Goal: Information Seeking & Learning: Learn about a topic

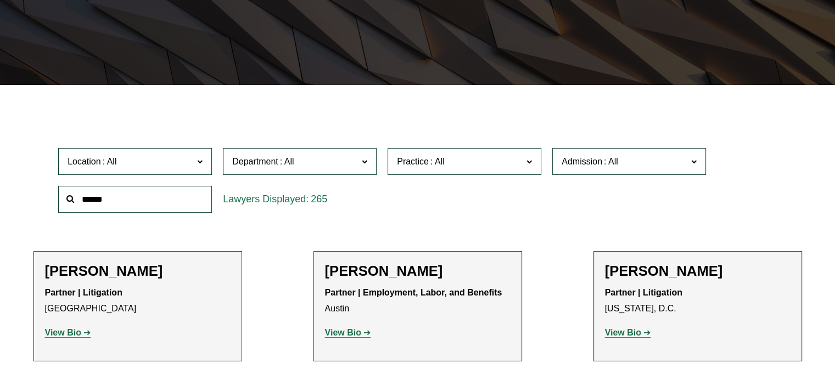
scroll to position [230, 0]
click at [200, 163] on span at bounding box center [199, 161] width 5 height 14
click at [0, 0] on link "[GEOGRAPHIC_DATA]" at bounding box center [0, 0] width 0 height 0
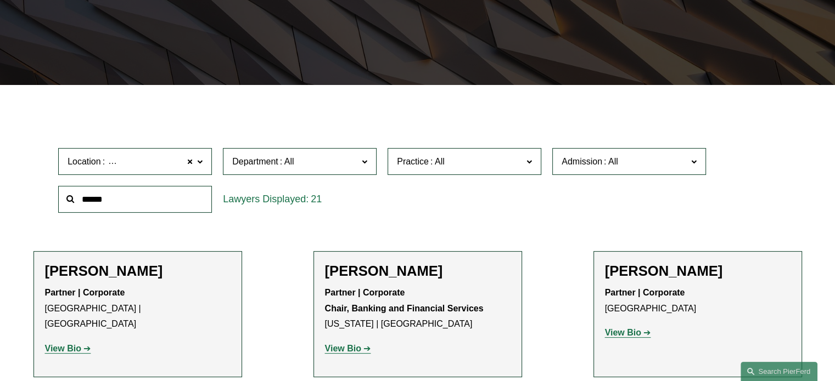
click at [213, 341] on p "View Bio" at bounding box center [138, 349] width 186 height 16
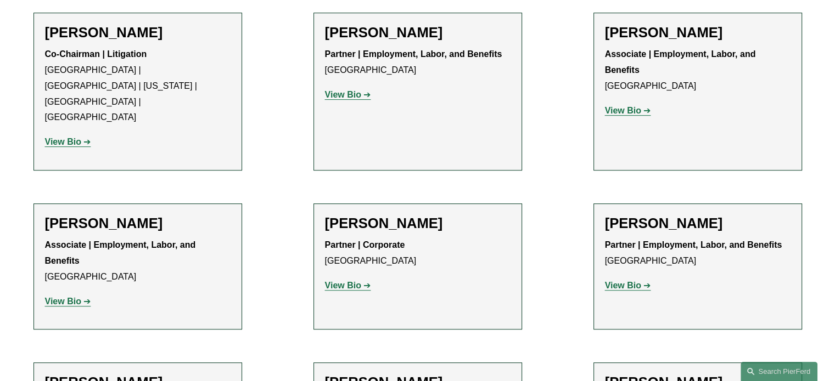
scroll to position [639, 0]
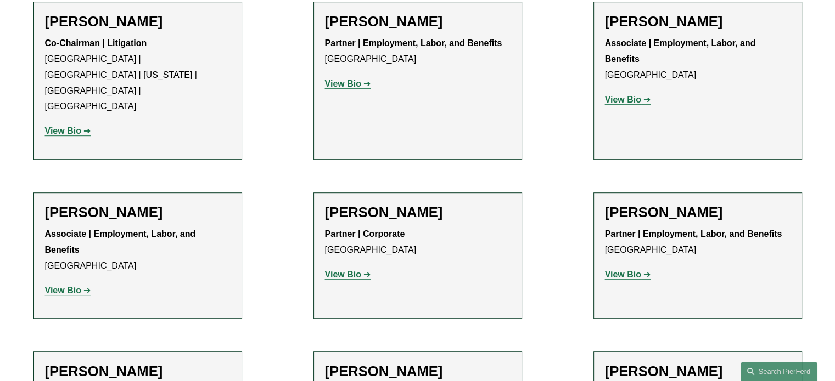
click at [355, 270] on strong "View Bio" at bounding box center [343, 274] width 36 height 9
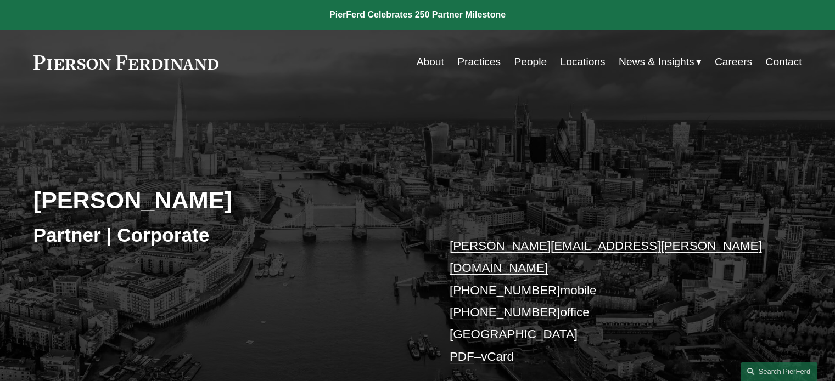
scroll to position [259, 0]
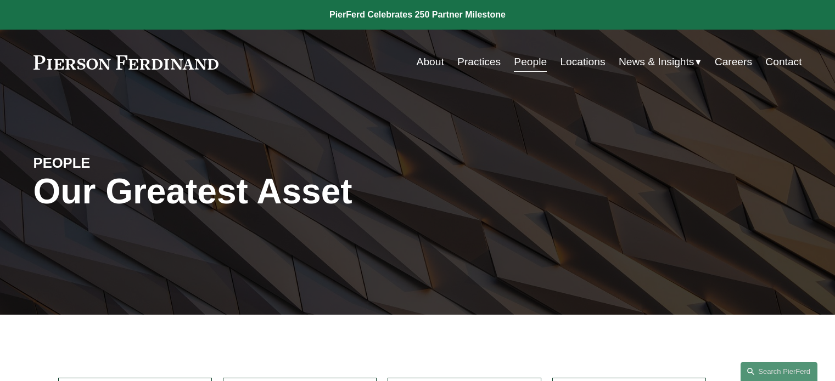
scroll to position [639, 0]
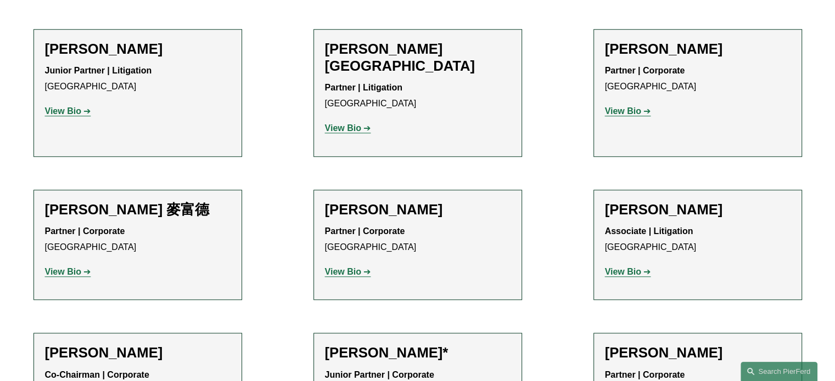
scroll to position [902, 0]
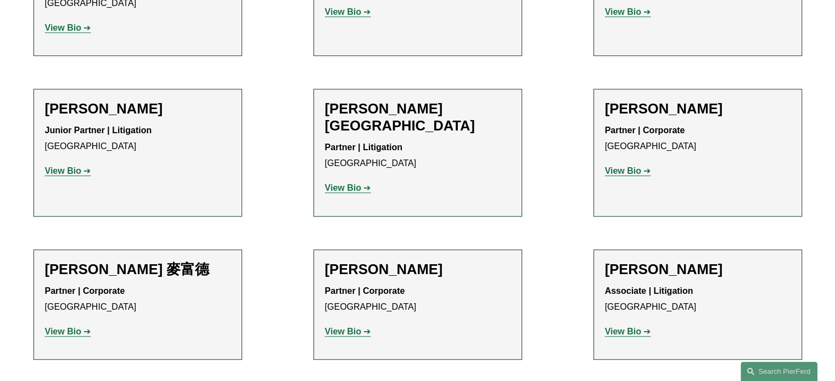
click at [76, 327] on strong "View Bio" at bounding box center [63, 331] width 36 height 9
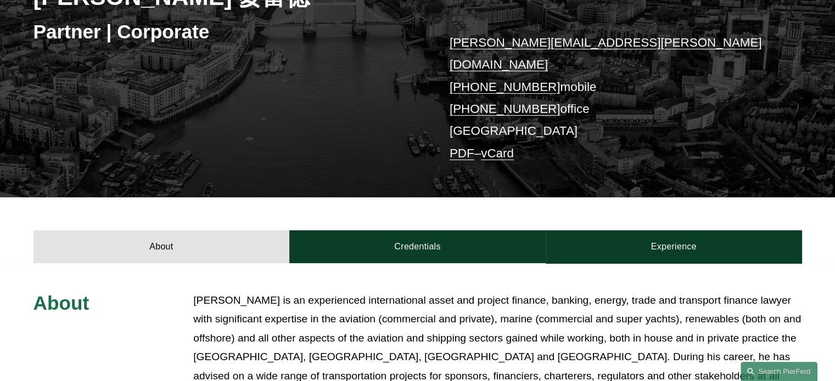
scroll to position [213, 0]
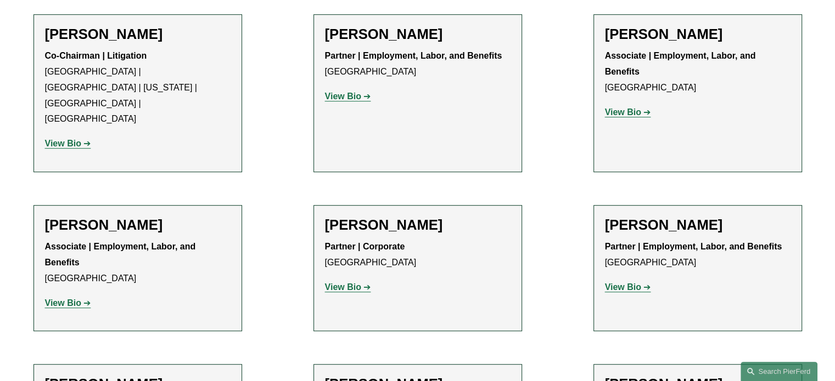
scroll to position [608, 0]
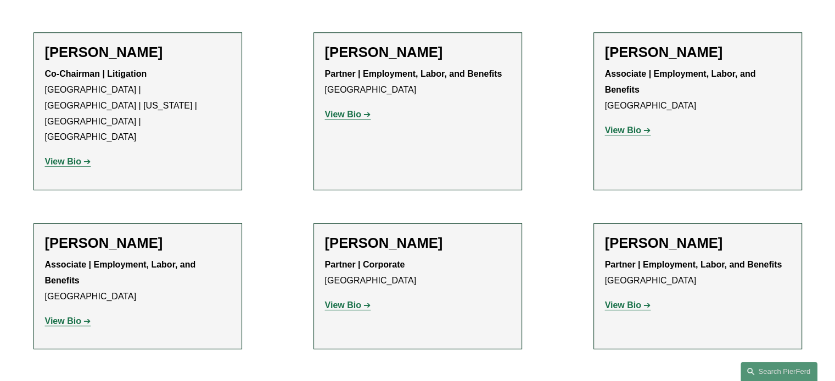
click at [353, 113] on strong "View Bio" at bounding box center [343, 114] width 36 height 9
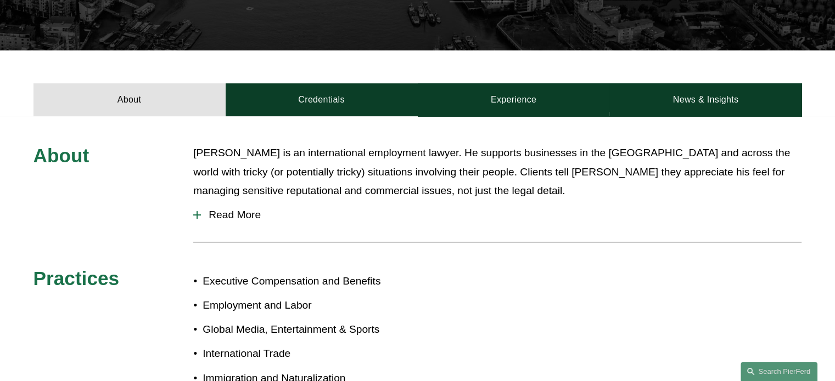
scroll to position [316, 0]
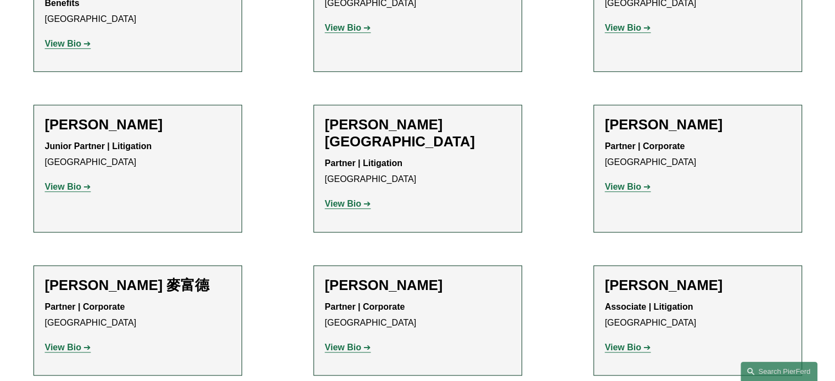
scroll to position [889, 0]
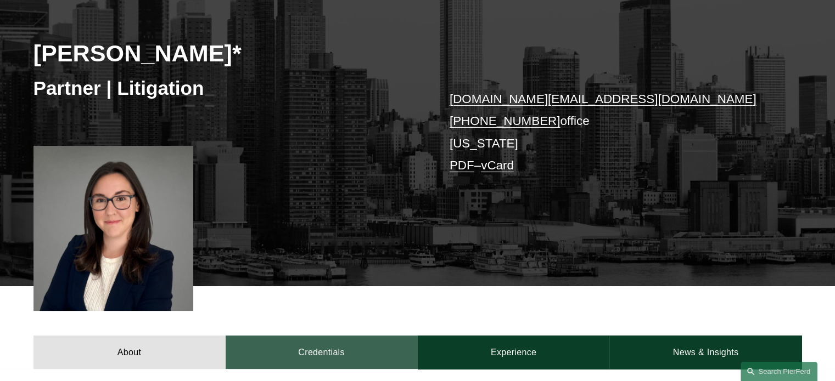
scroll to position [294, 0]
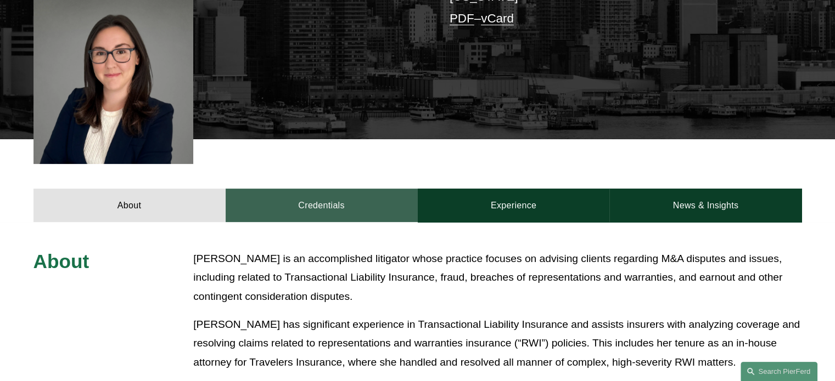
click at [314, 212] on link "Credentials" at bounding box center [322, 205] width 192 height 33
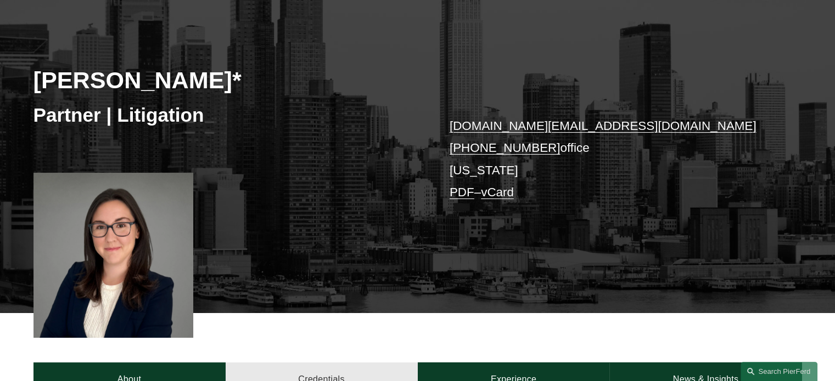
scroll to position [0, 0]
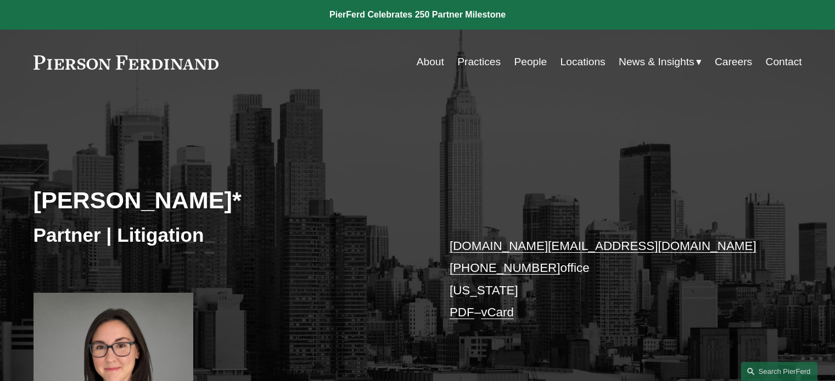
click at [531, 55] on link "People" at bounding box center [530, 62] width 33 height 21
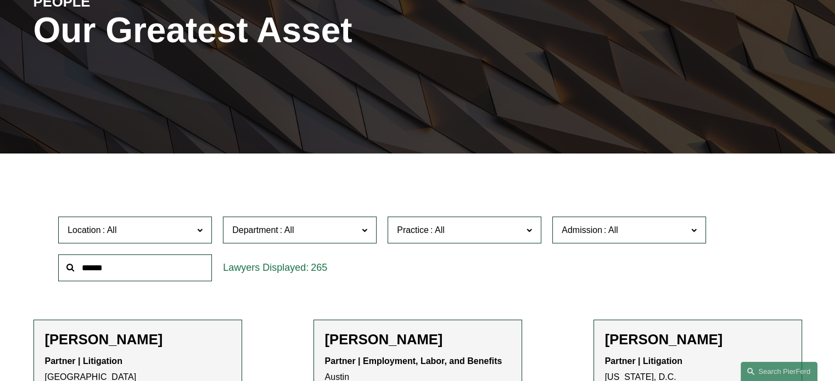
scroll to position [162, 0]
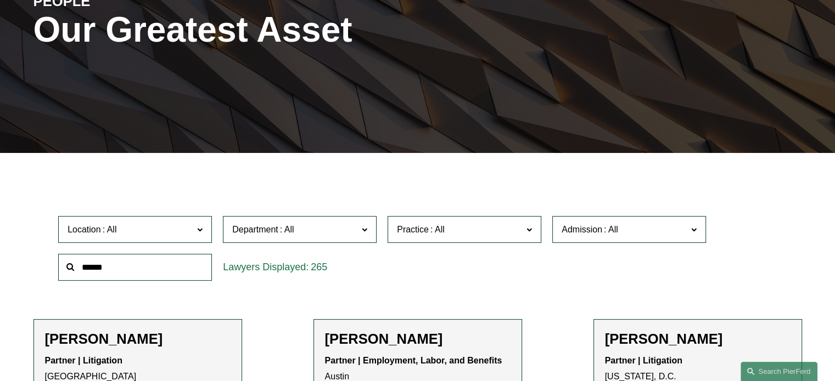
click at [599, 244] on div "Admission All [US_STATE] [US_STATE] [US_STATE] [US_STATE] [US_STATE] [GEOGRAPHI…" at bounding box center [629, 230] width 165 height 38
click at [591, 238] on label "Admission" at bounding box center [629, 229] width 154 height 27
click at [0, 0] on link "[US_STATE]" at bounding box center [0, 0] width 0 height 0
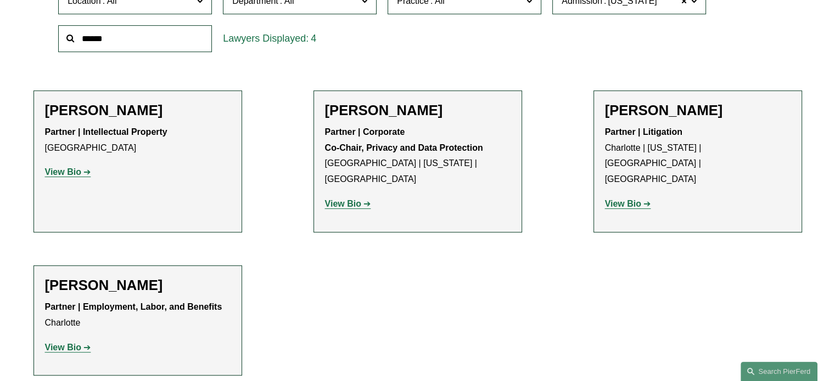
scroll to position [391, 0]
click at [52, 173] on strong "View Bio" at bounding box center [63, 171] width 36 height 9
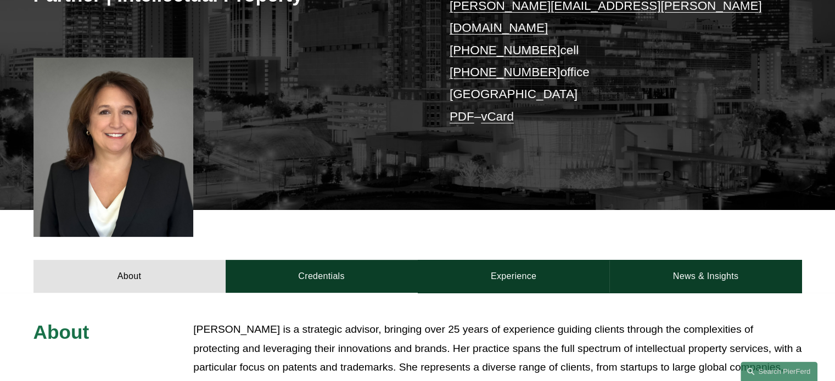
scroll to position [245, 0]
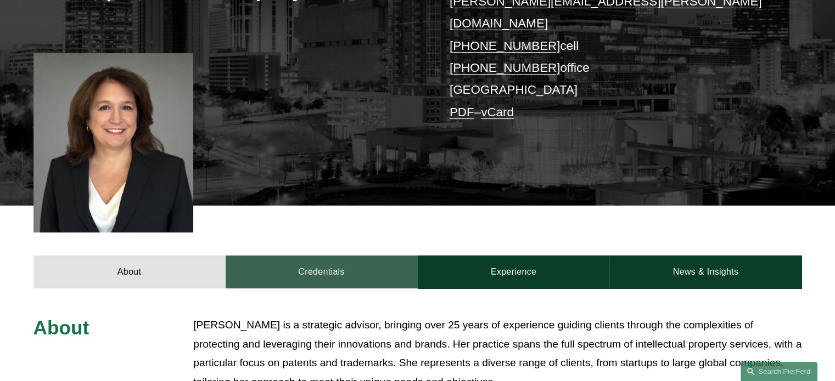
click at [316, 256] on link "Credentials" at bounding box center [322, 272] width 192 height 33
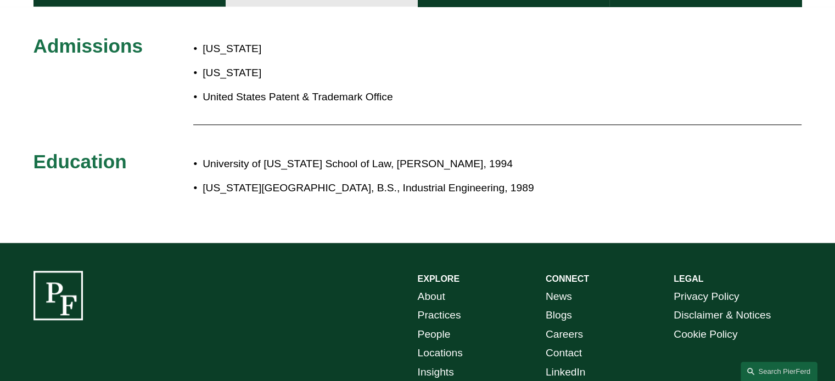
scroll to position [406, 0]
